Goal: Navigation & Orientation: Find specific page/section

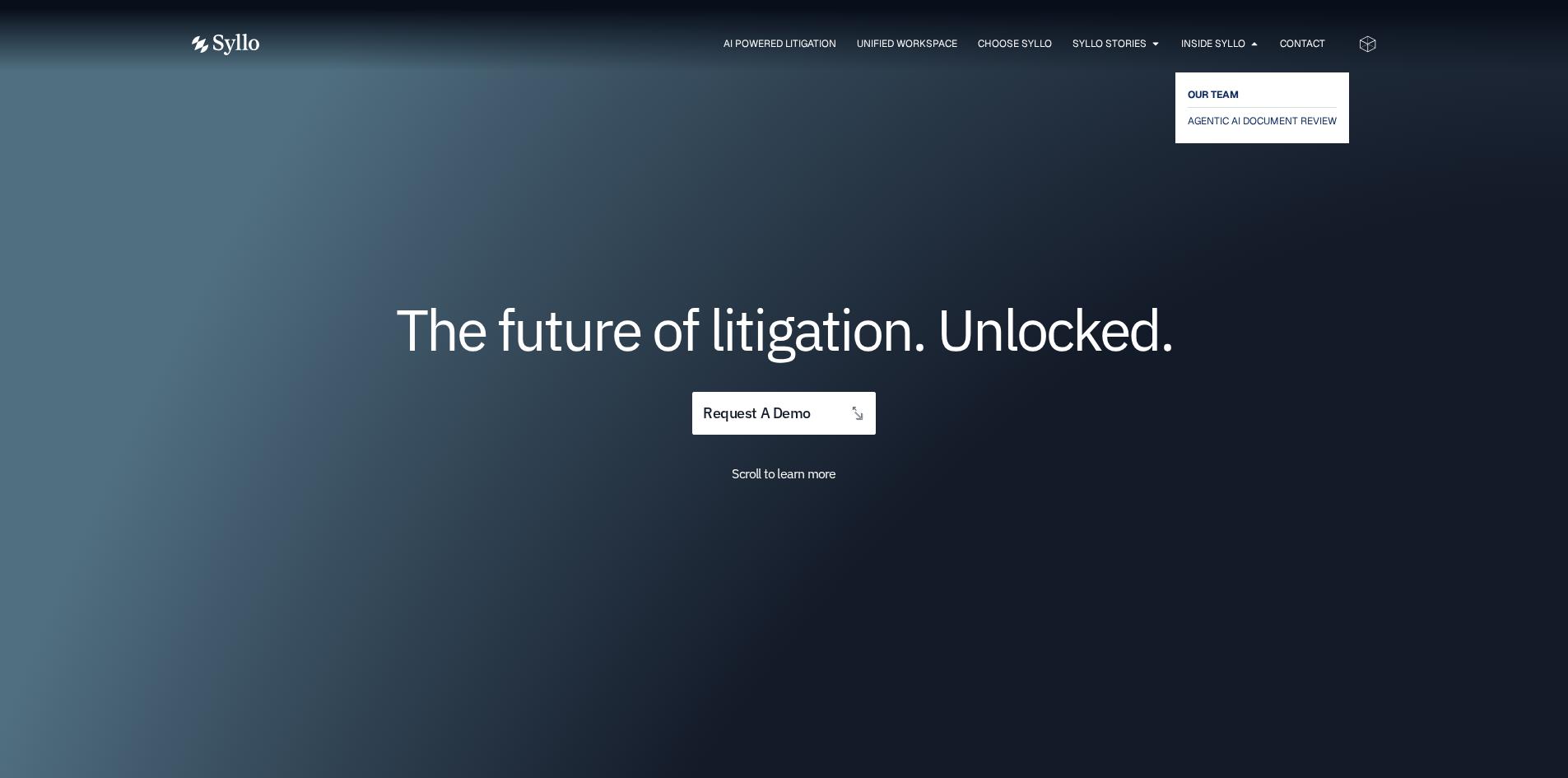
click at [1214, 86] on span "OUR TEAM" at bounding box center [1213, 94] width 51 height 19
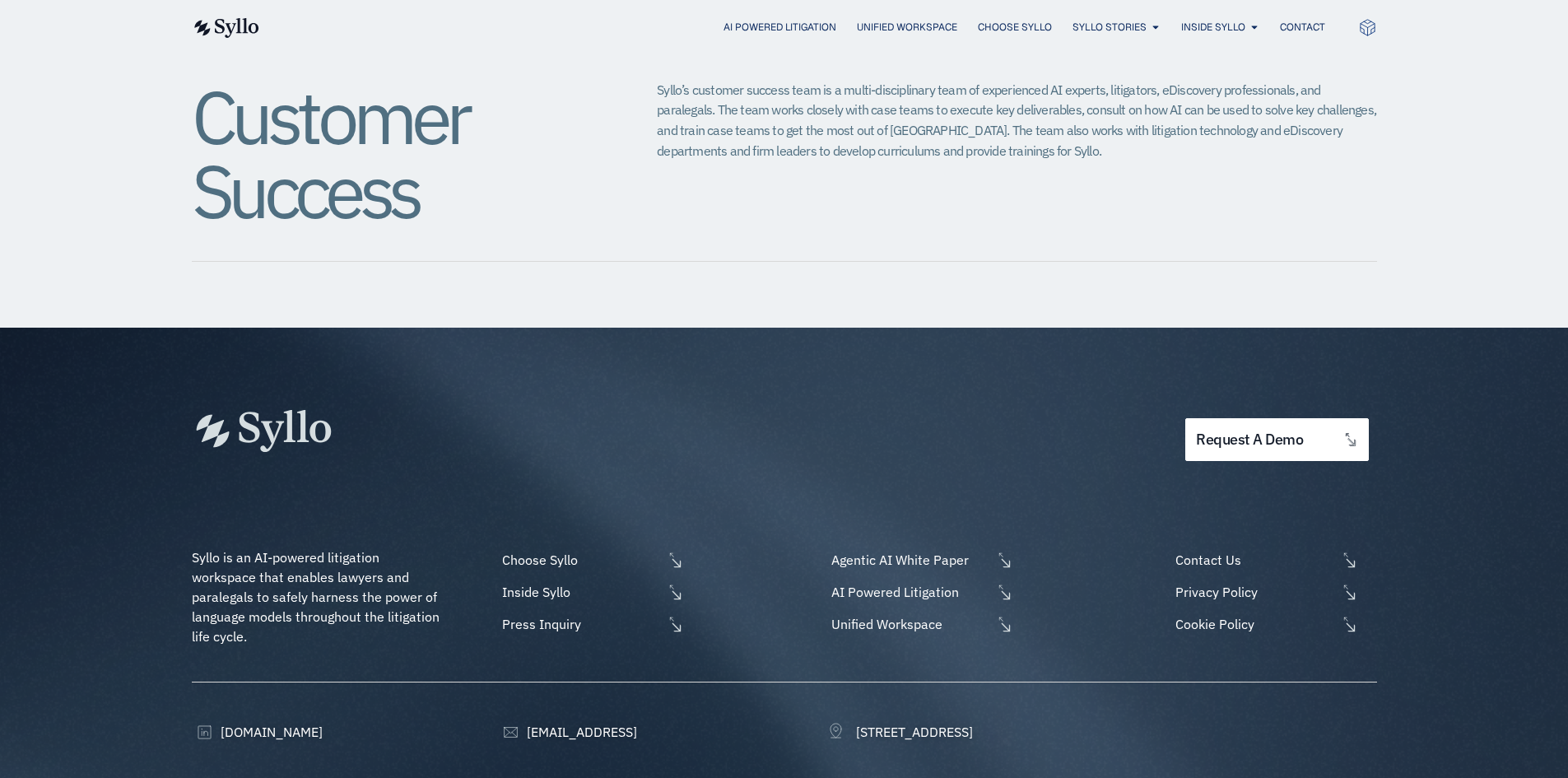
scroll to position [2018, 0]
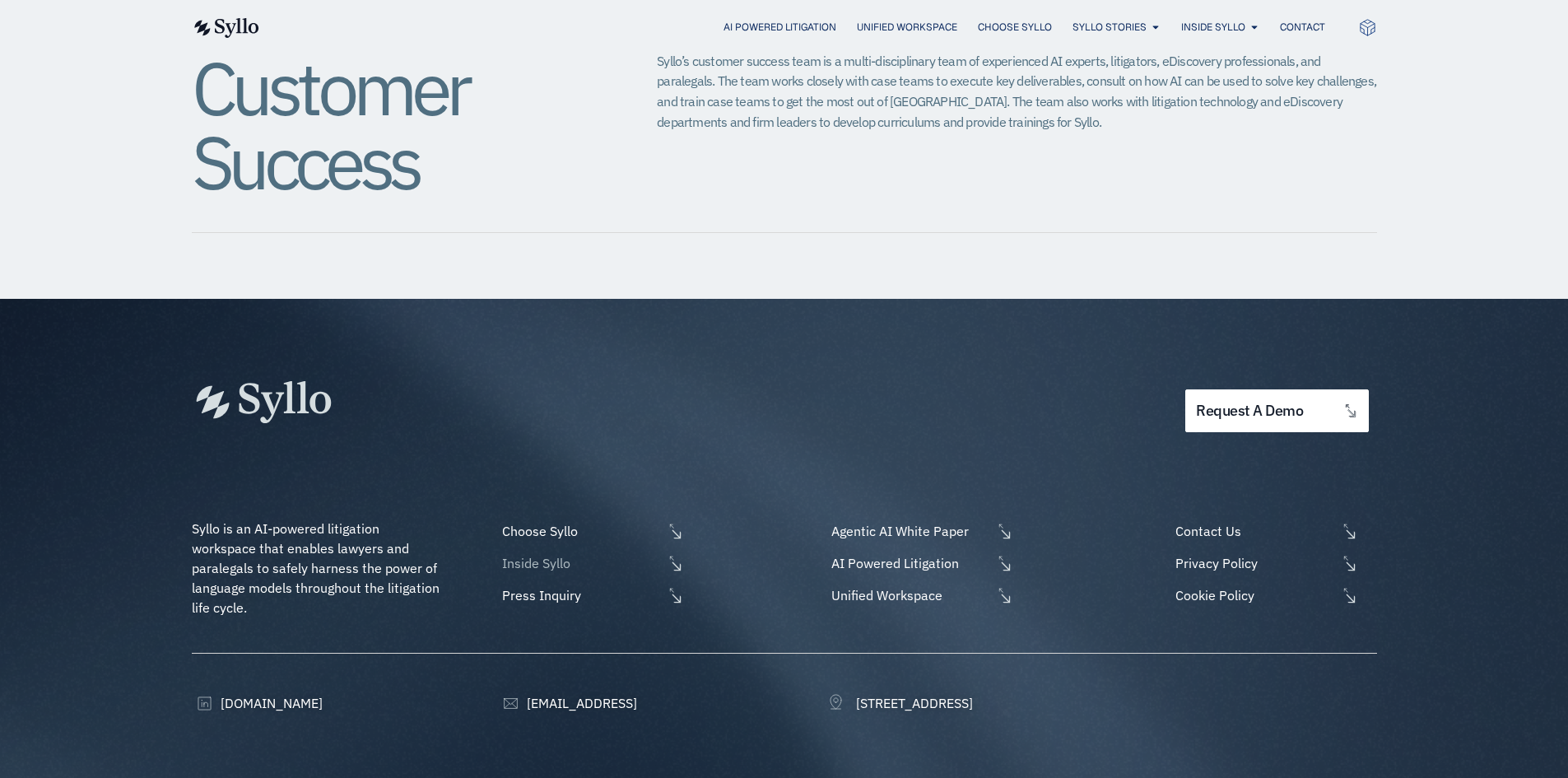
click at [533, 553] on span "Inside Syllo" at bounding box center [580, 562] width 165 height 19
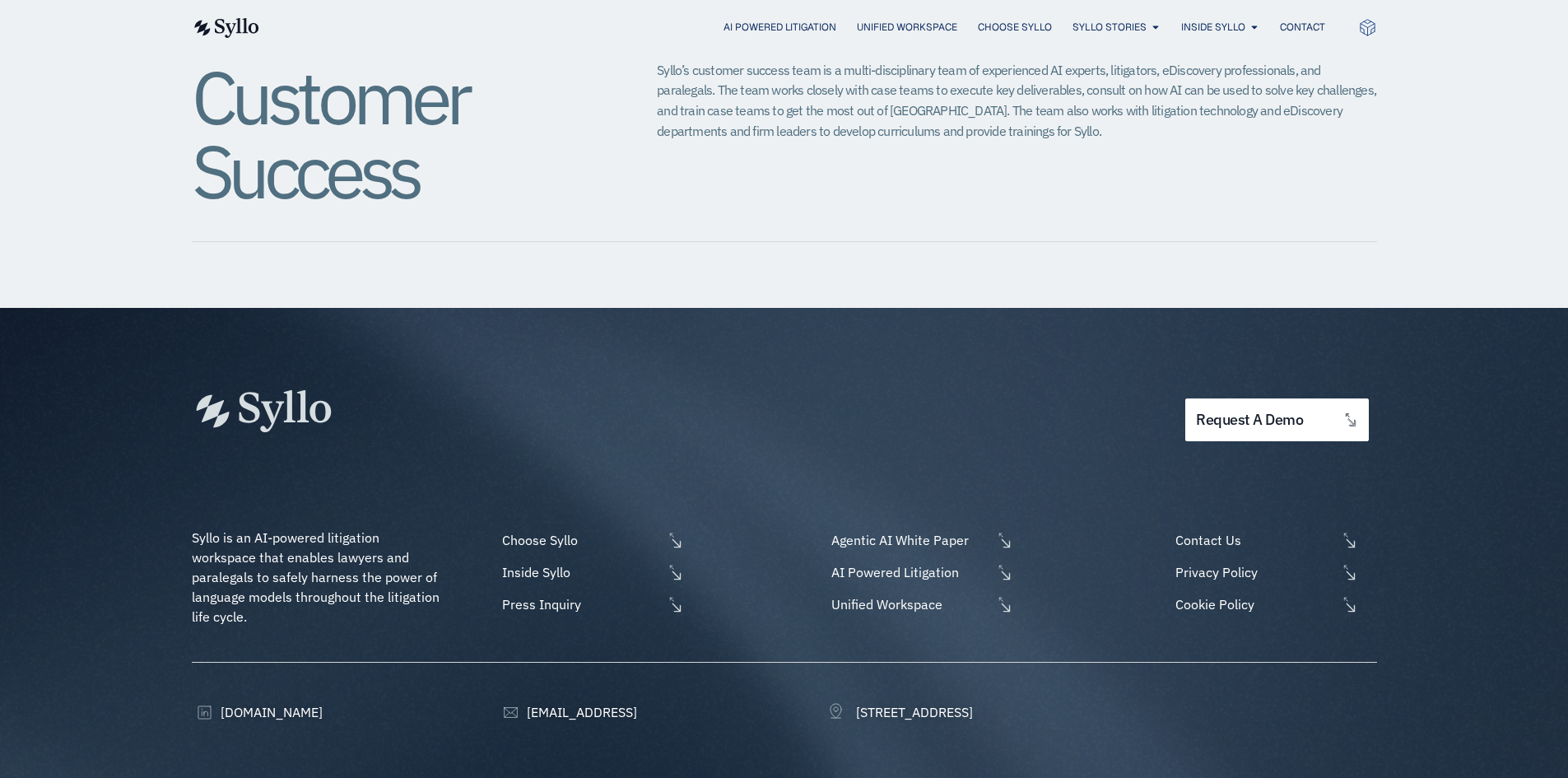
scroll to position [2018, 0]
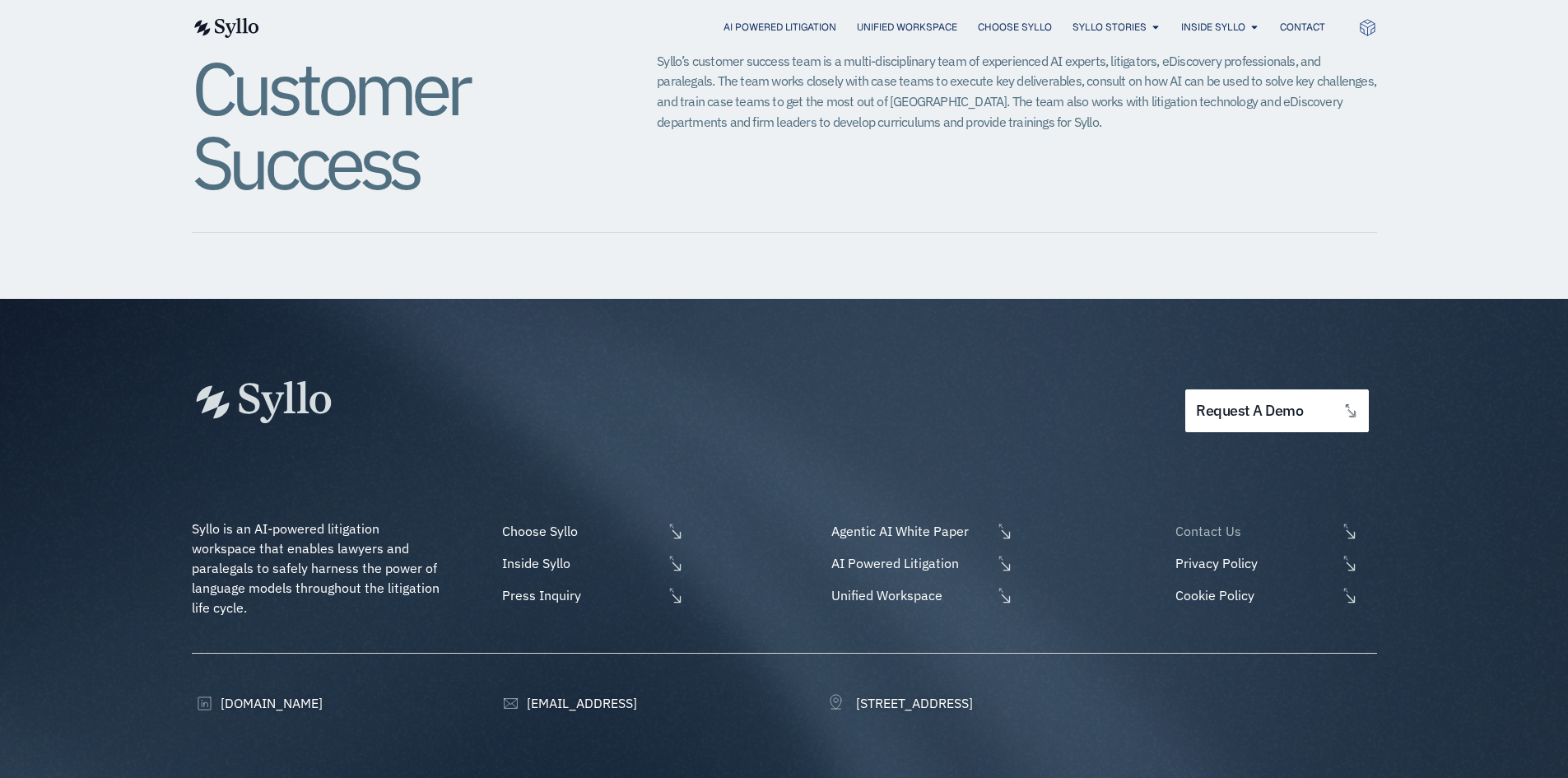
click at [1214, 521] on span "Contact Us" at bounding box center [1253, 530] width 165 height 19
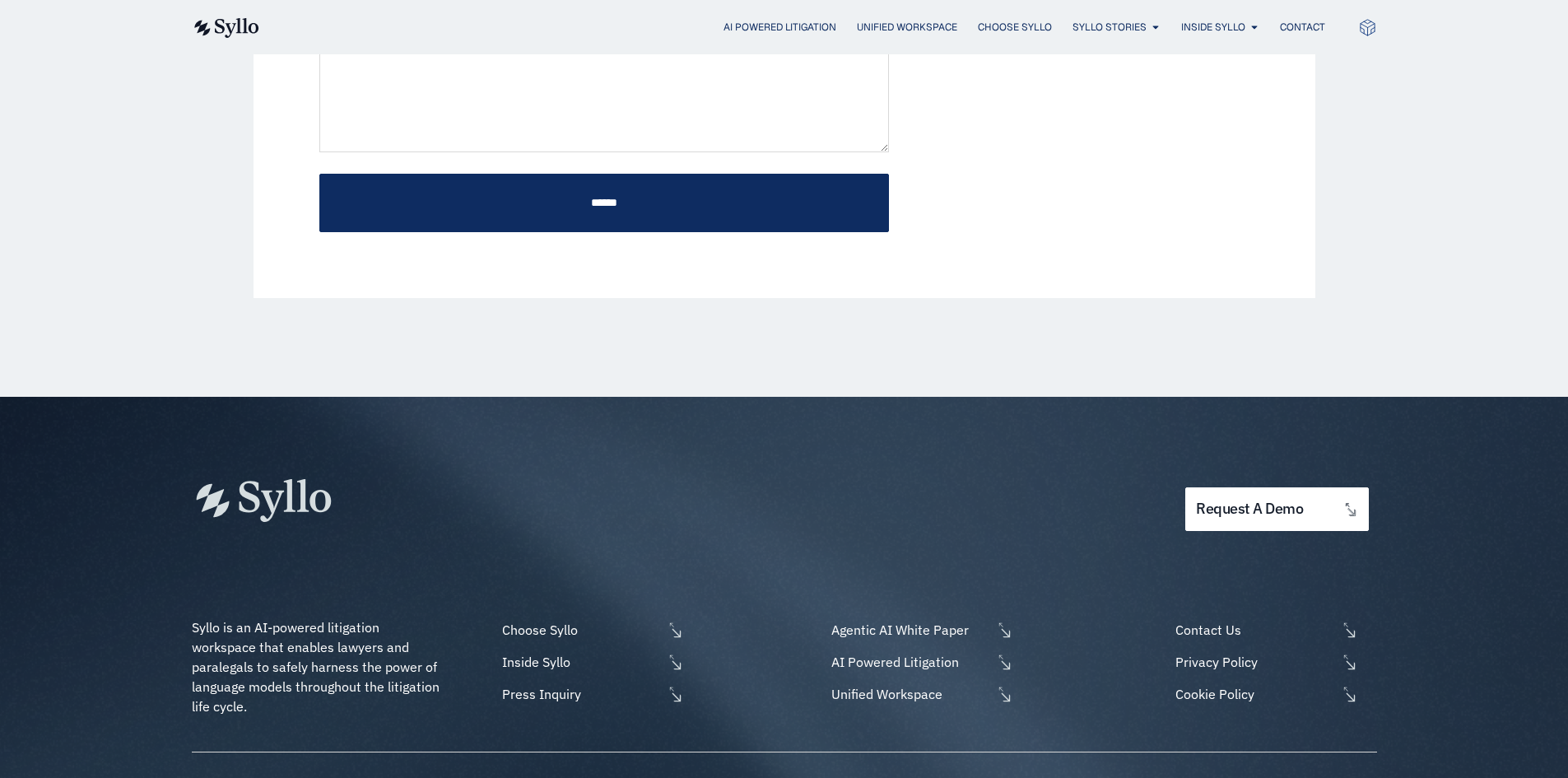
scroll to position [864, 0]
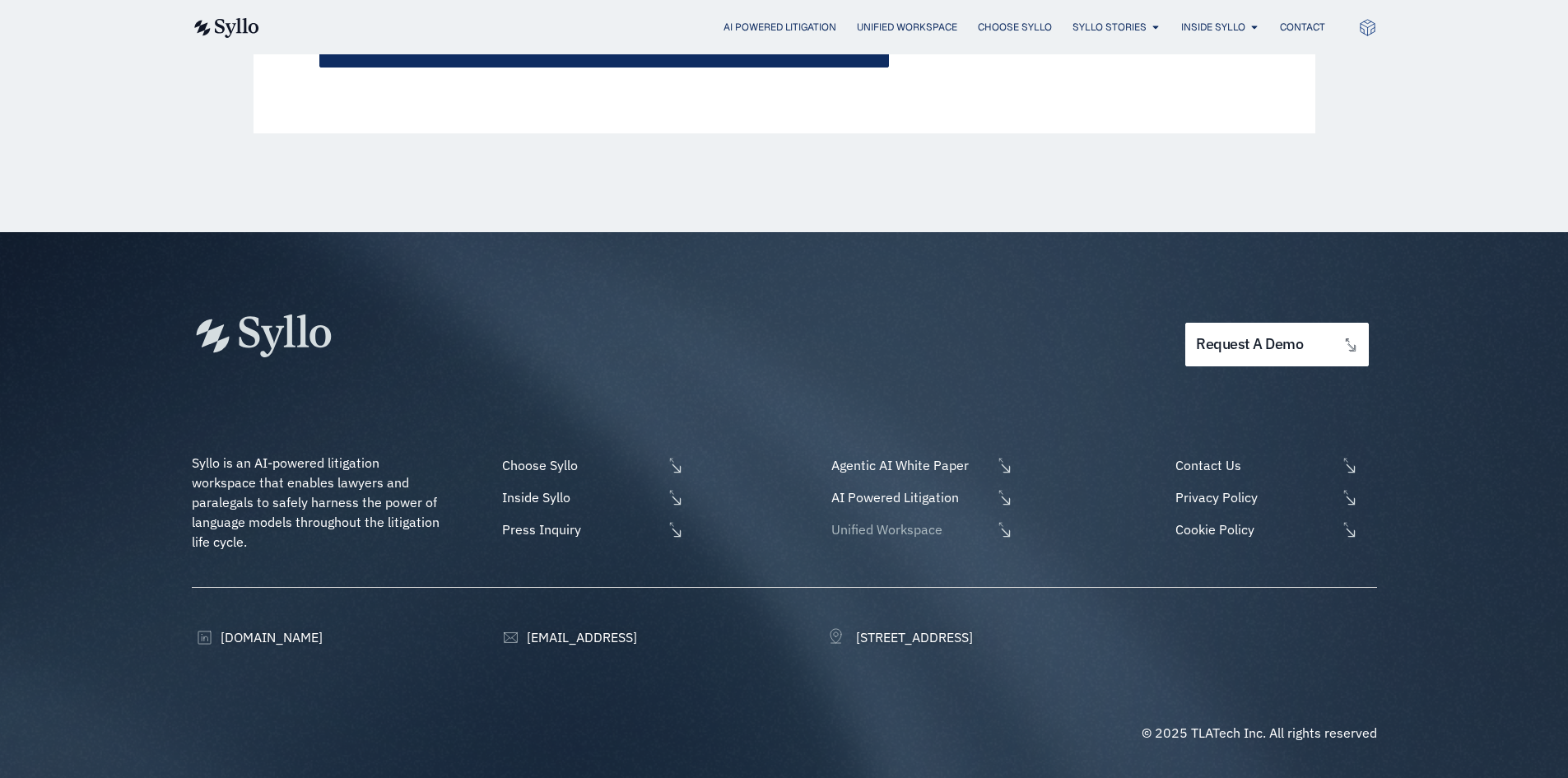
click at [884, 531] on span "Unified Workspace" at bounding box center [909, 528] width 165 height 19
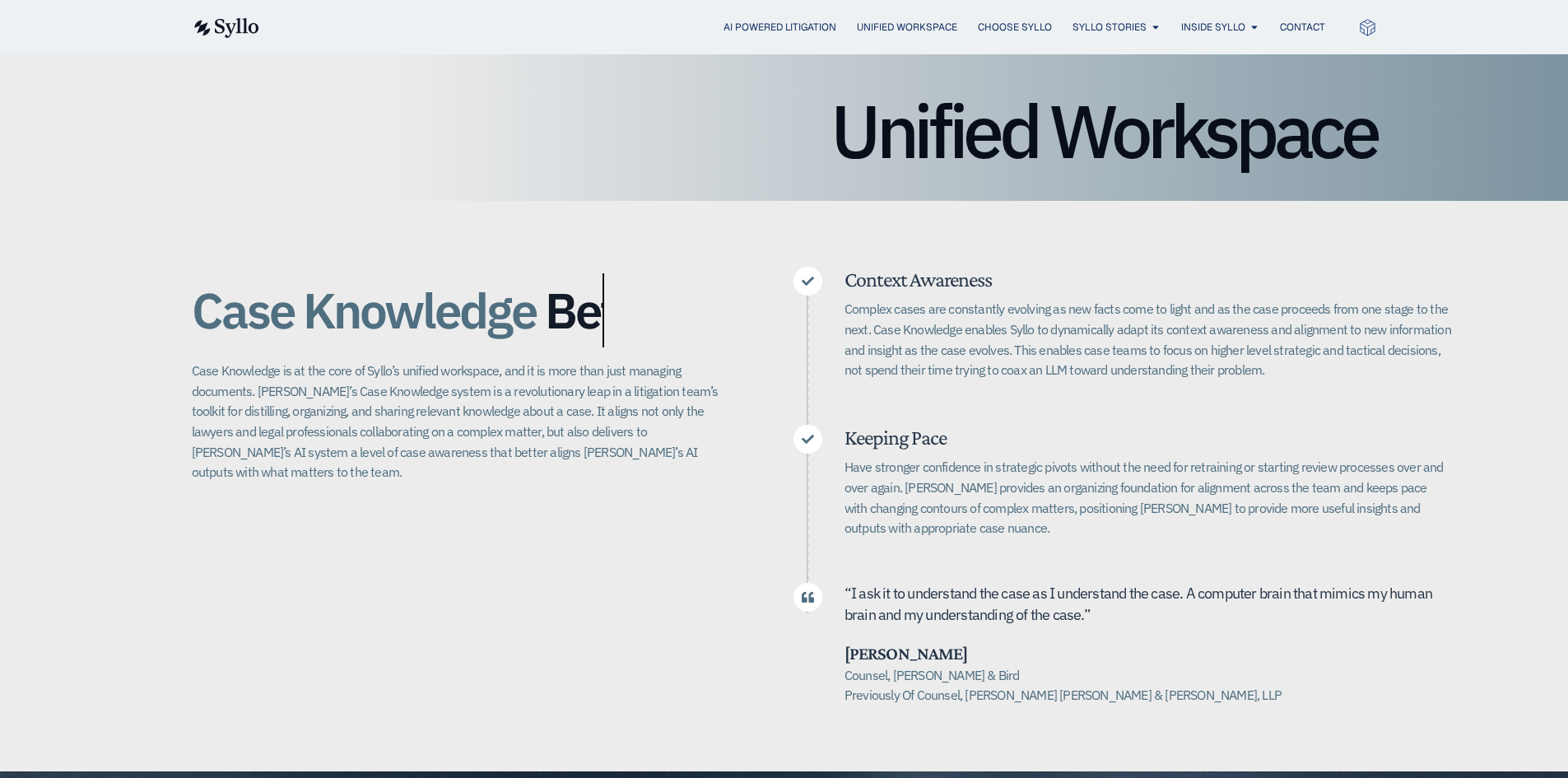
scroll to position [329, 0]
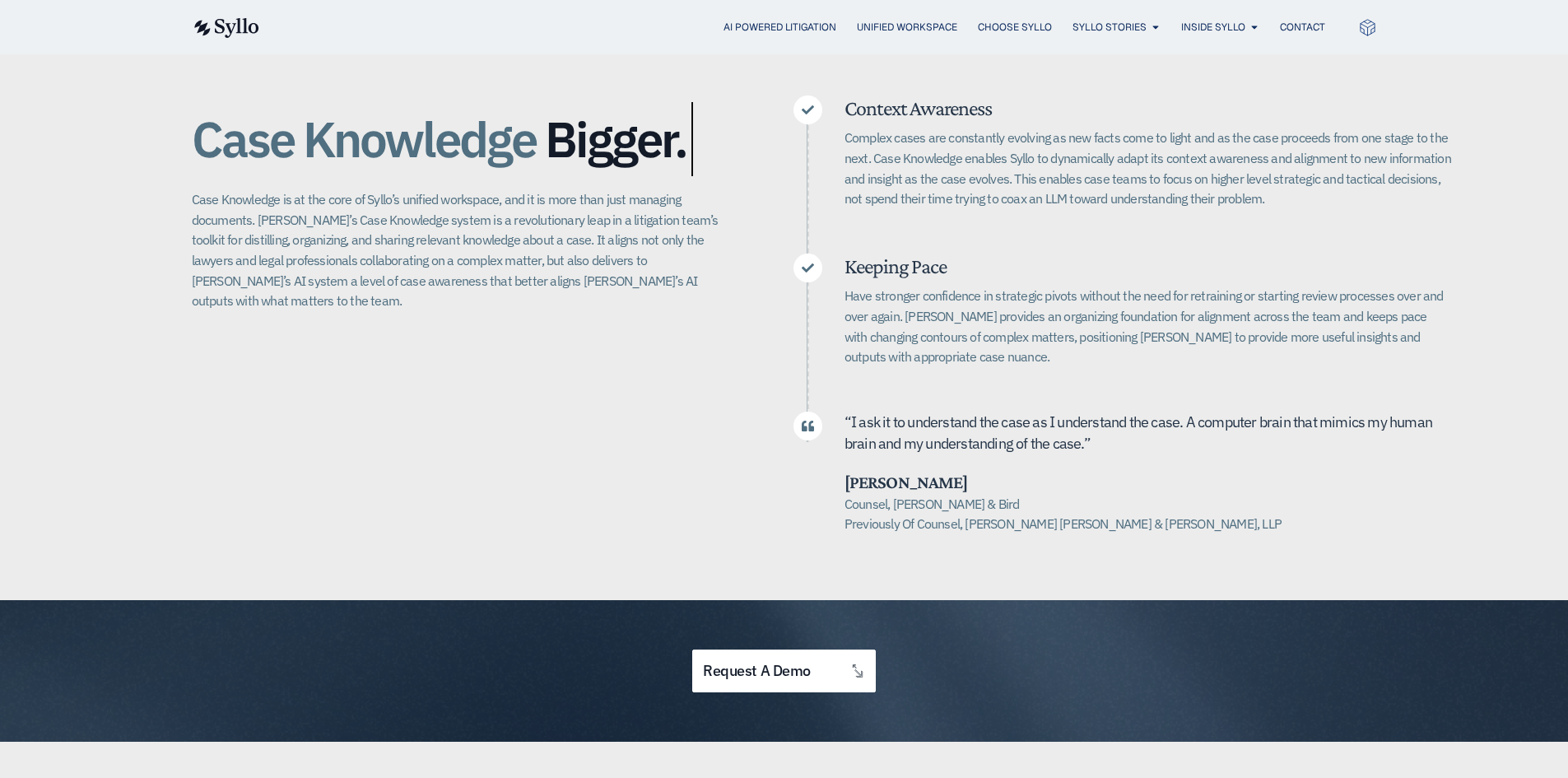
click at [250, 25] on img at bounding box center [225, 27] width 68 height 19
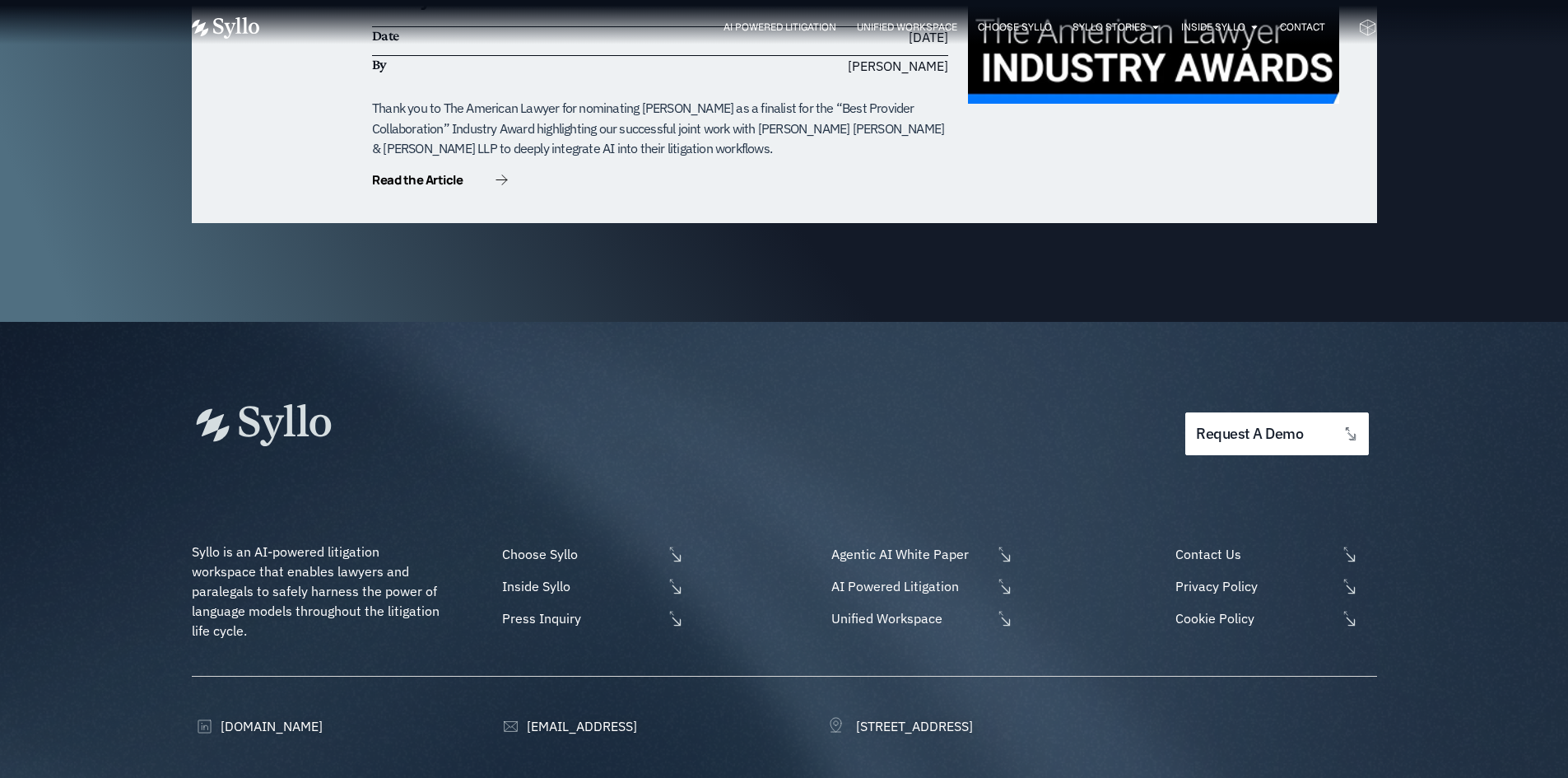
scroll to position [5396, 0]
